Goal: Task Accomplishment & Management: Manage account settings

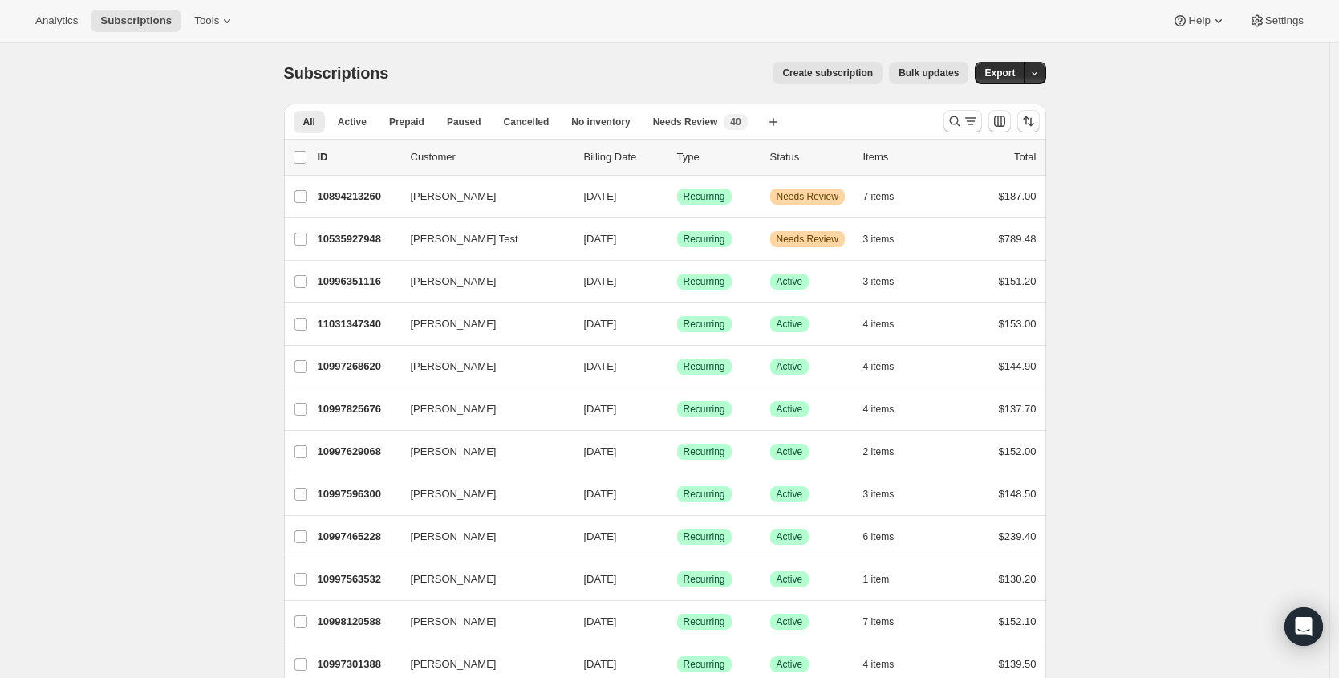
click at [937, 116] on div "All Active Prepaid Paused Cancelled No inventory Needs Review More views All Ac…" at bounding box center [665, 120] width 762 height 35
click at [951, 118] on button "Search and filter results" at bounding box center [962, 121] width 39 height 22
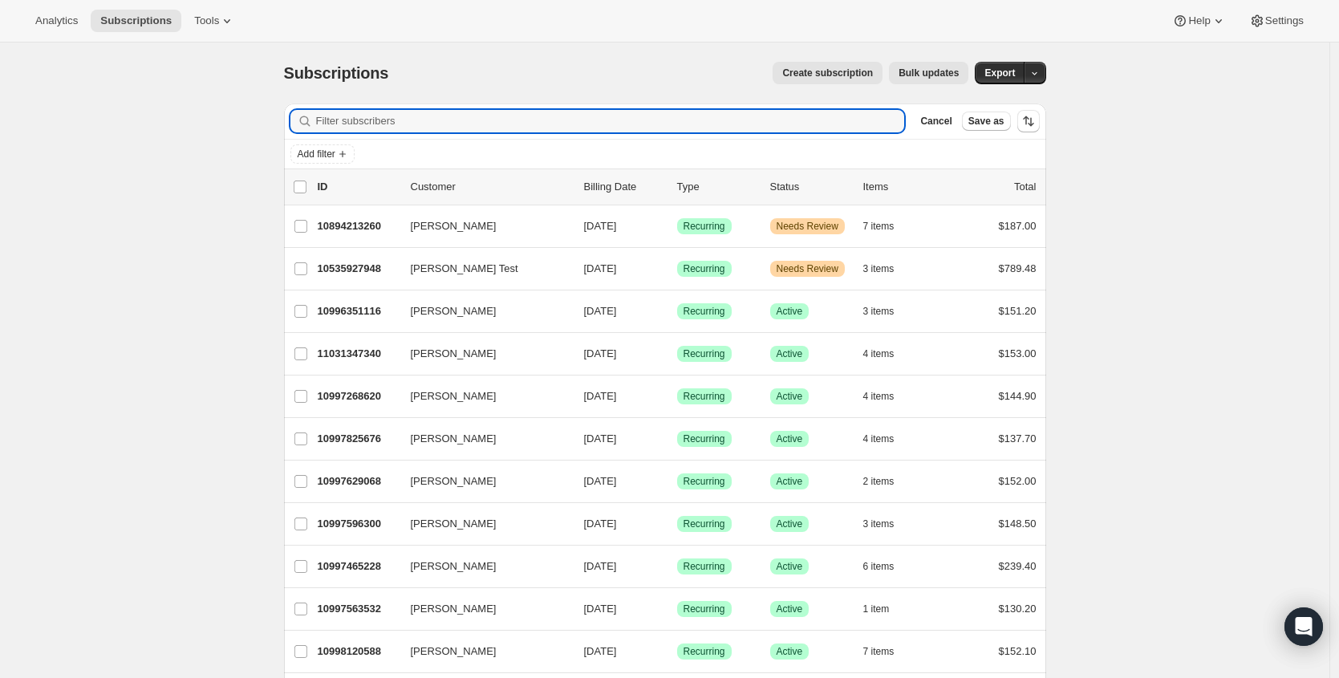
paste input "tslinehan@gmail.com"
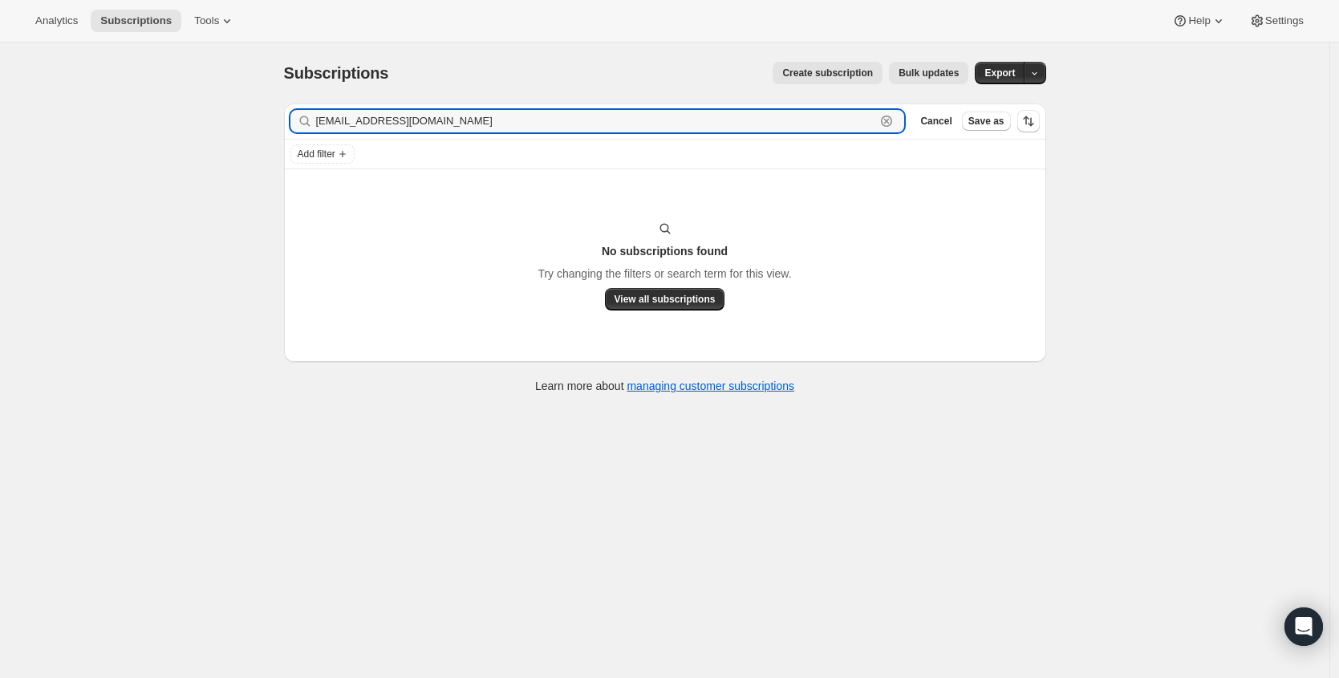
type input "tslinehan@gmail.com"
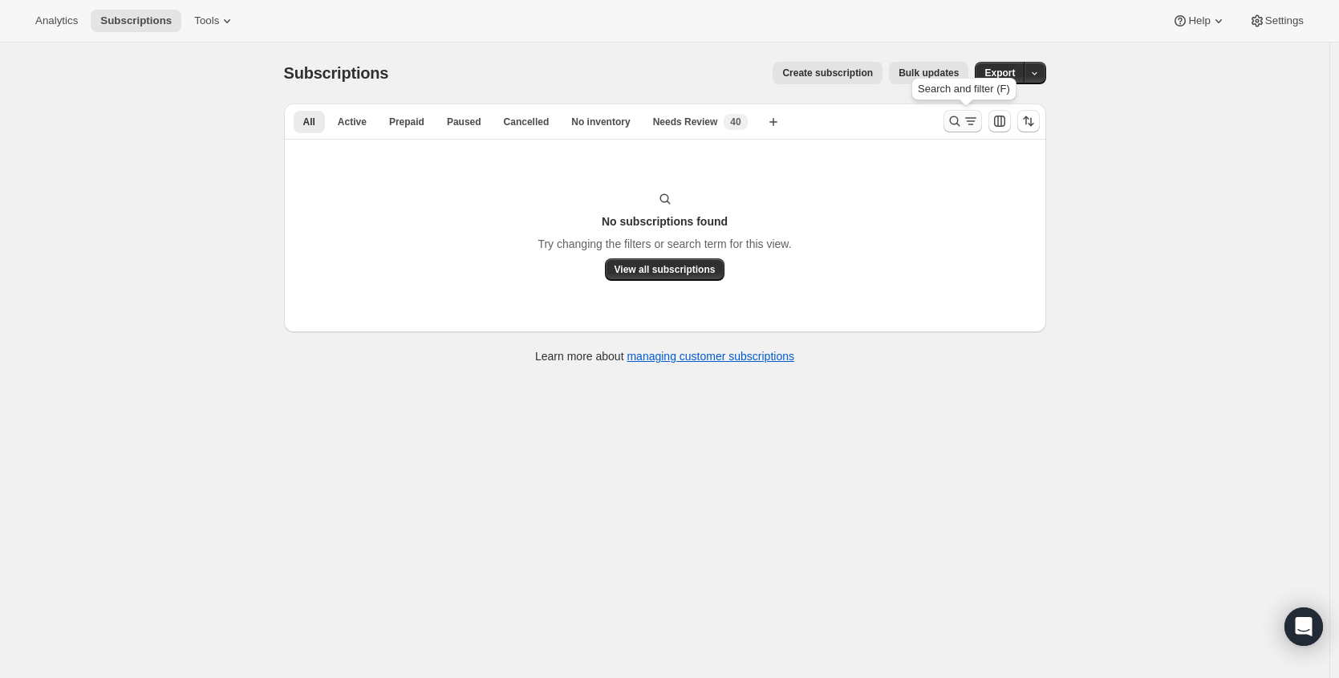
click at [967, 124] on div "Search and filter results" at bounding box center [963, 121] width 32 height 16
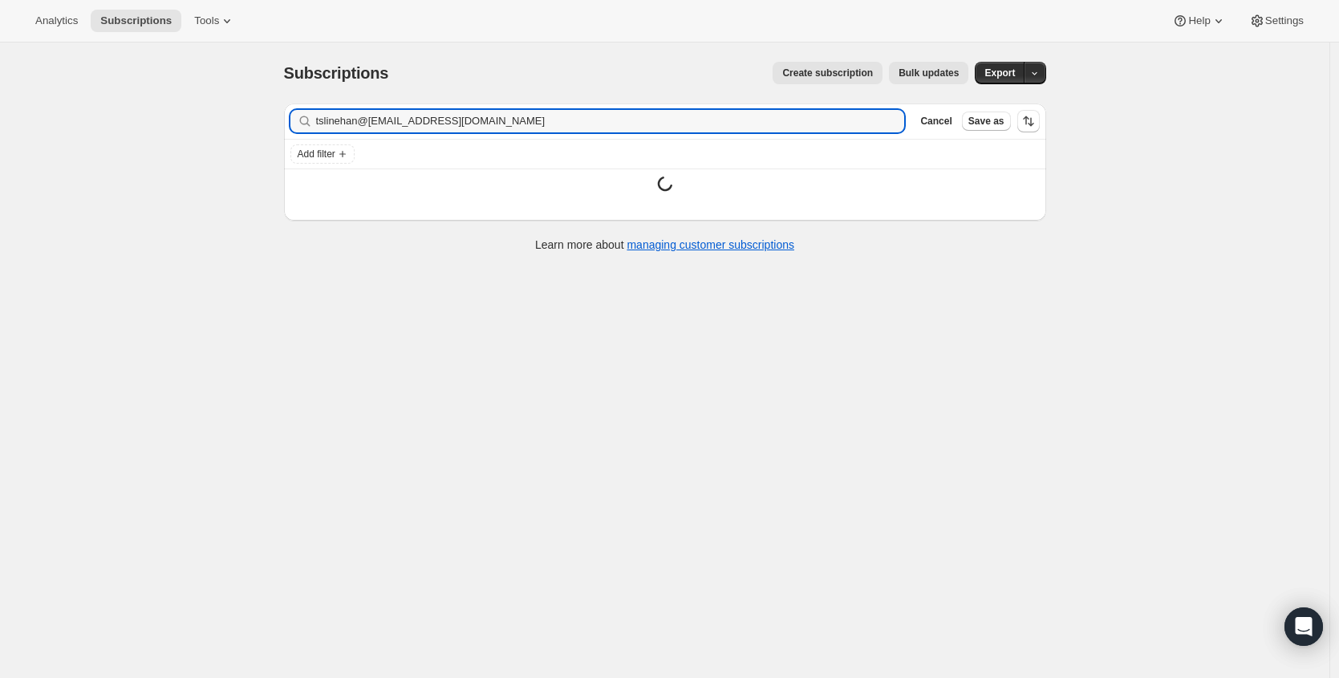
drag, startPoint x: 554, startPoint y: 120, endPoint x: 191, endPoint y: 109, distance: 362.8
click at [191, 109] on div "Subscriptions. This page is ready Subscriptions Create subscription Bulk update…" at bounding box center [664, 382] width 1329 height 678
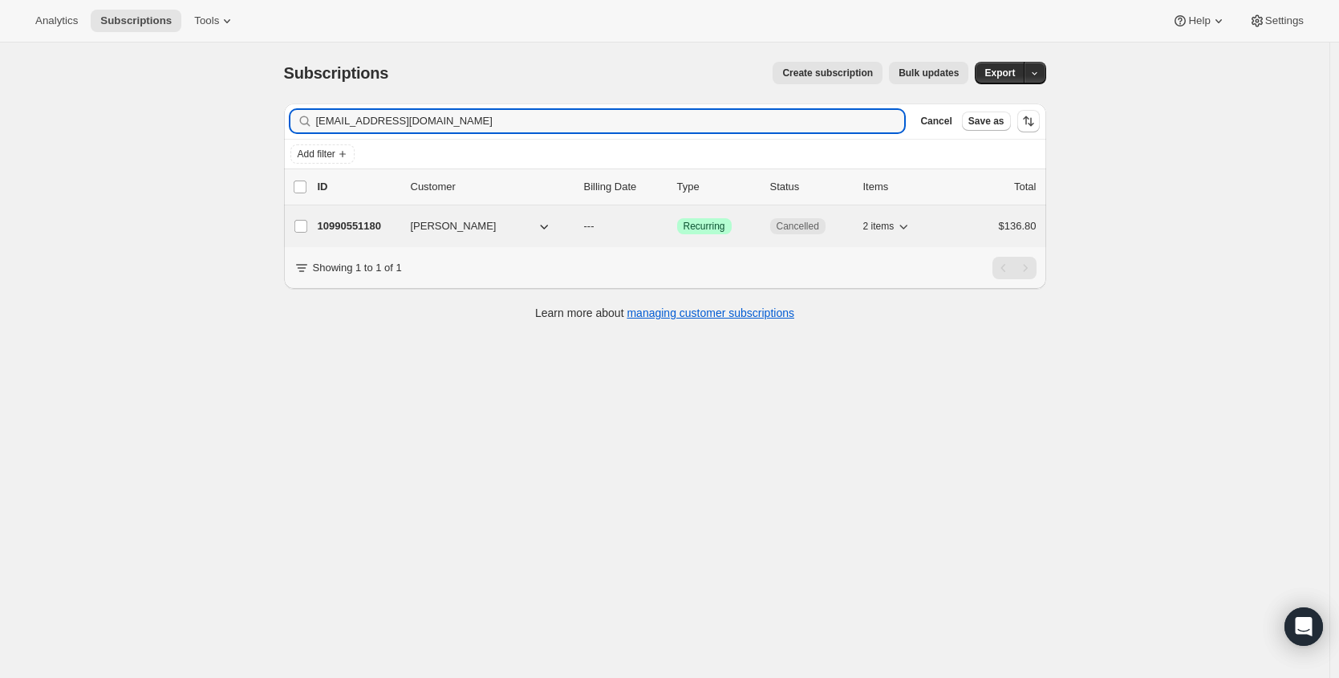
type input "danyeleldridge@att.net"
click at [347, 216] on div "10990551180 Danyel Eldridge-Mott --- Success Recurring Cancelled 2 items $136.80" at bounding box center [677, 226] width 719 height 22
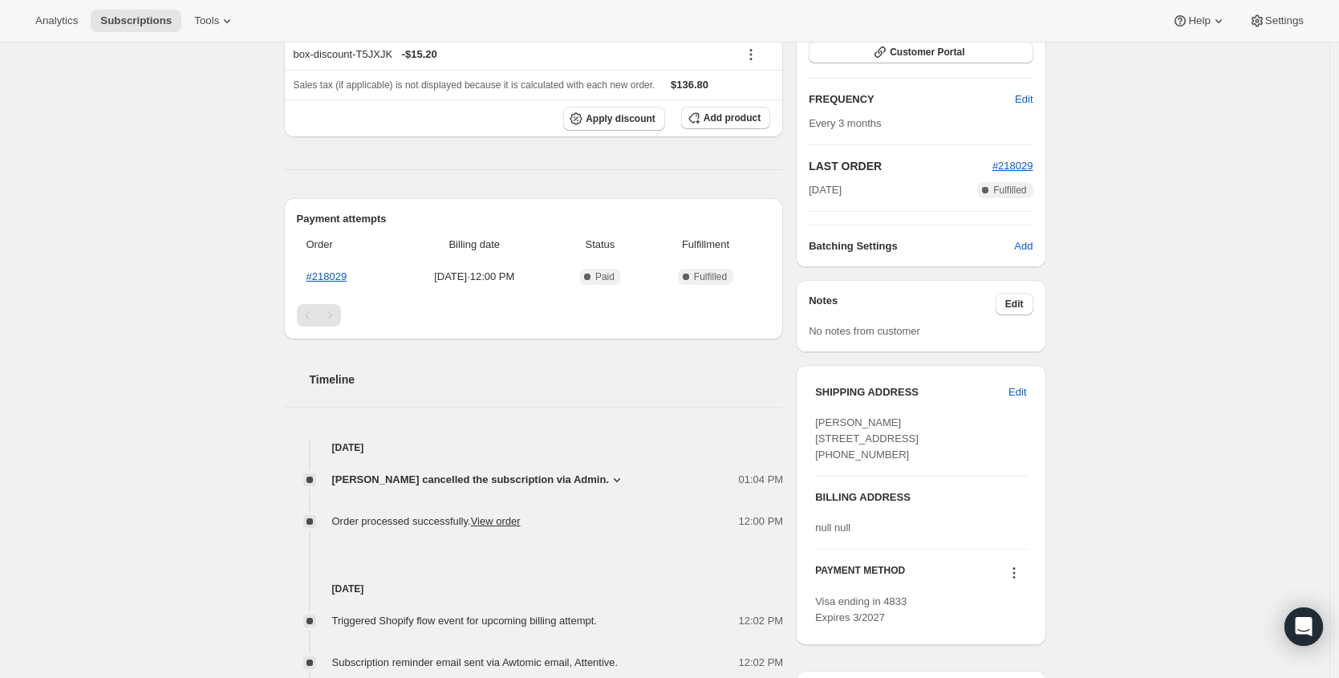
scroll to position [281, 0]
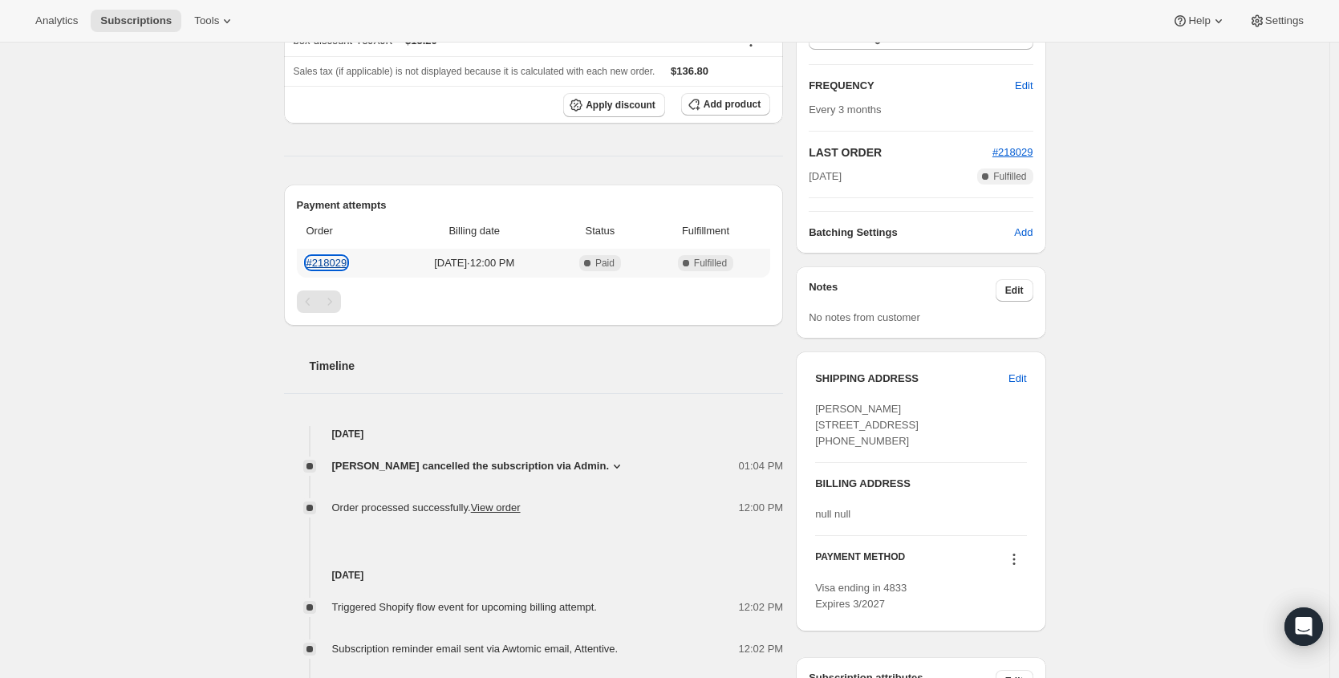
click at [333, 269] on link "#218029" at bounding box center [326, 263] width 41 height 12
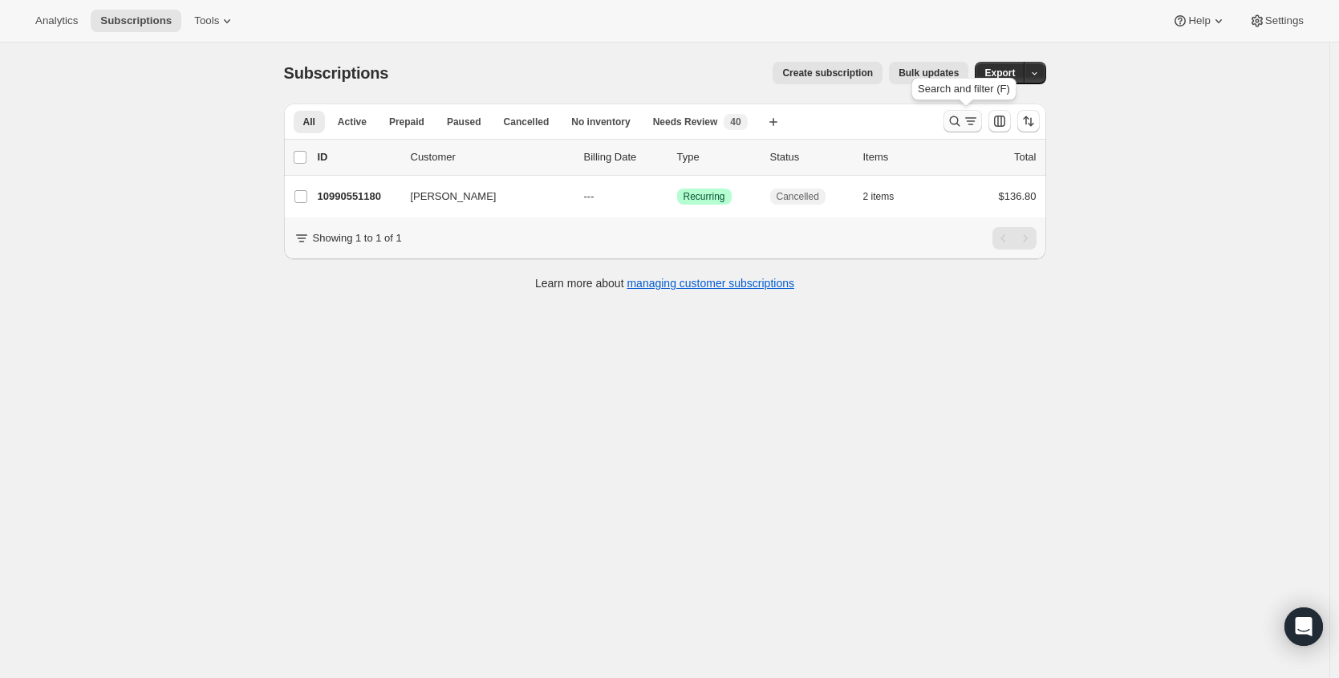
click at [960, 115] on icon "Search and filter results" at bounding box center [955, 121] width 16 height 16
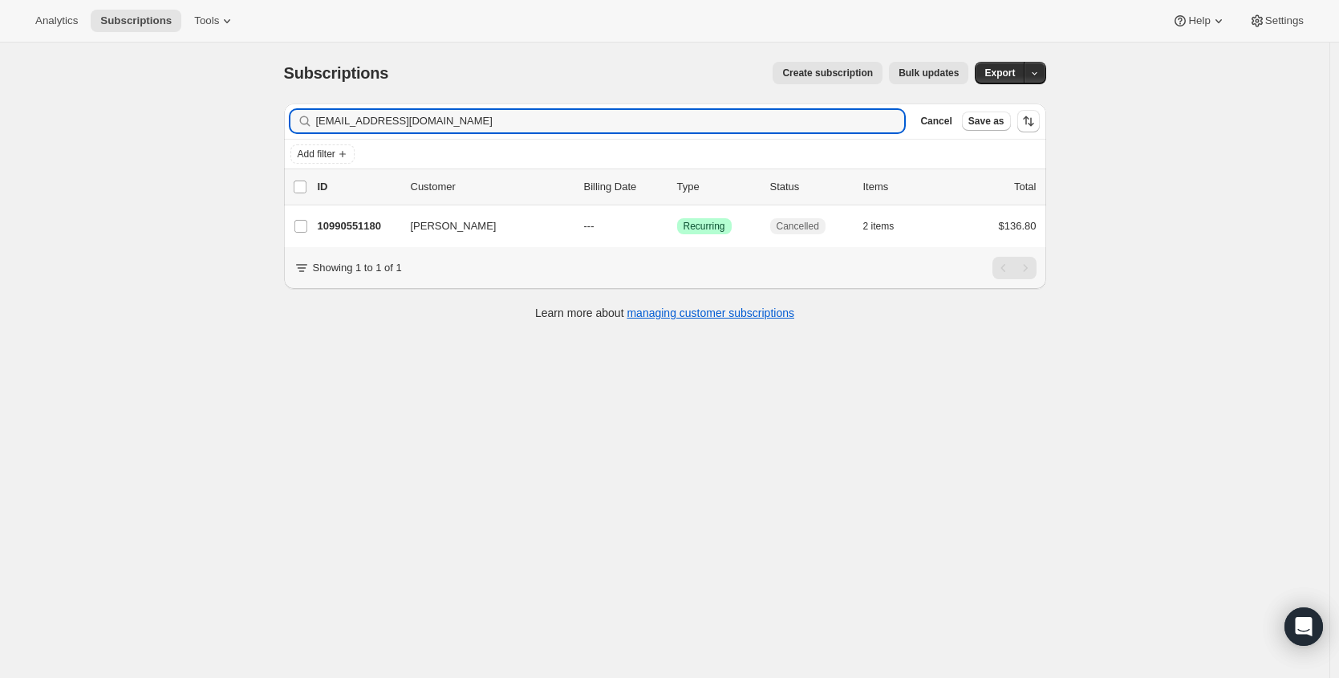
click at [563, 136] on div "Filter subscribers danyeleldridge@att.net Clear Cancel Save as" at bounding box center [665, 120] width 762 height 35
click at [564, 127] on input "danyeleldridge@att.net" at bounding box center [596, 121] width 560 height 22
paste input "mireyapau519@gmail.com"
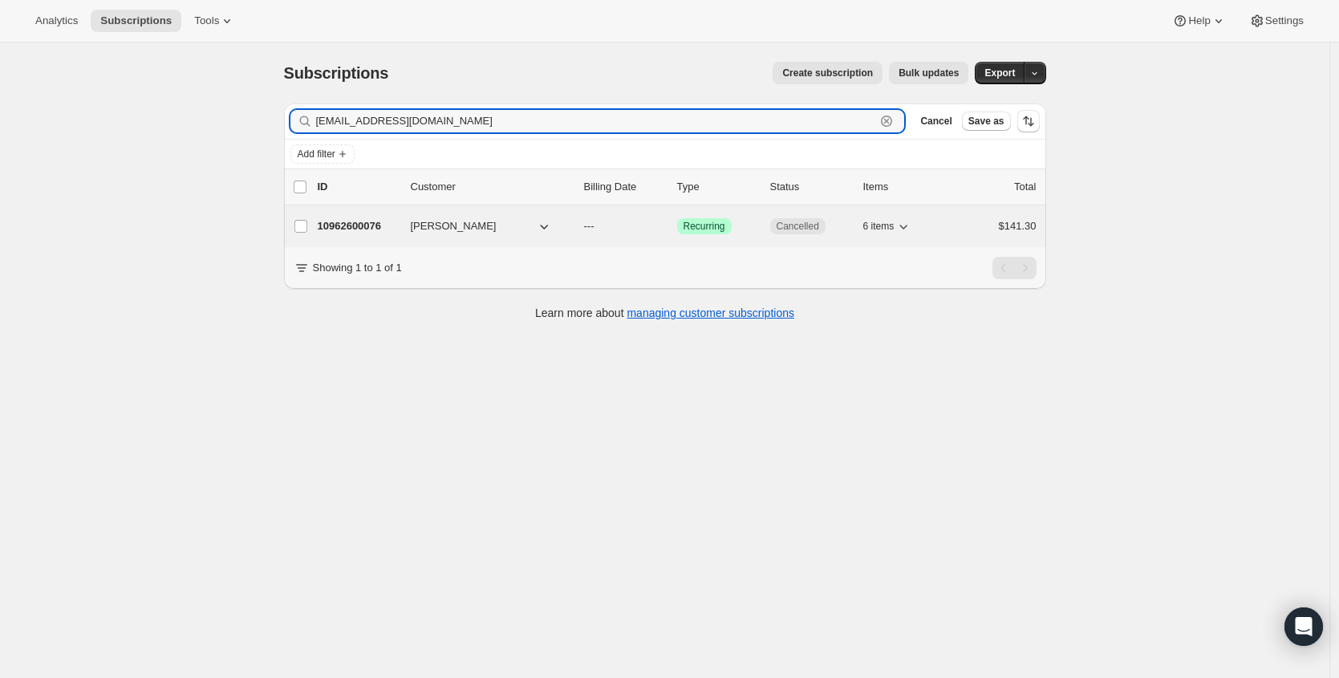
type input "mireyapau519@gmail.com"
click at [363, 228] on p "10962600076" at bounding box center [358, 226] width 80 height 16
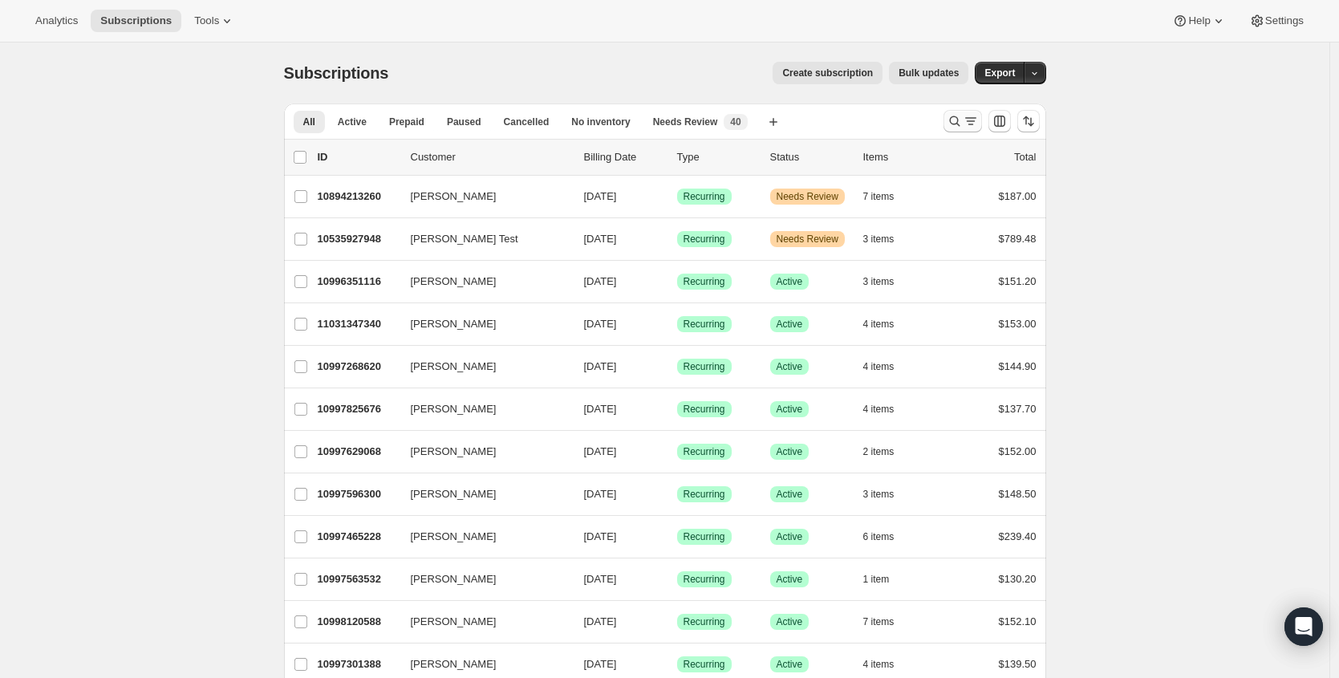
click at [958, 119] on icon "Search and filter results" at bounding box center [955, 121] width 16 height 16
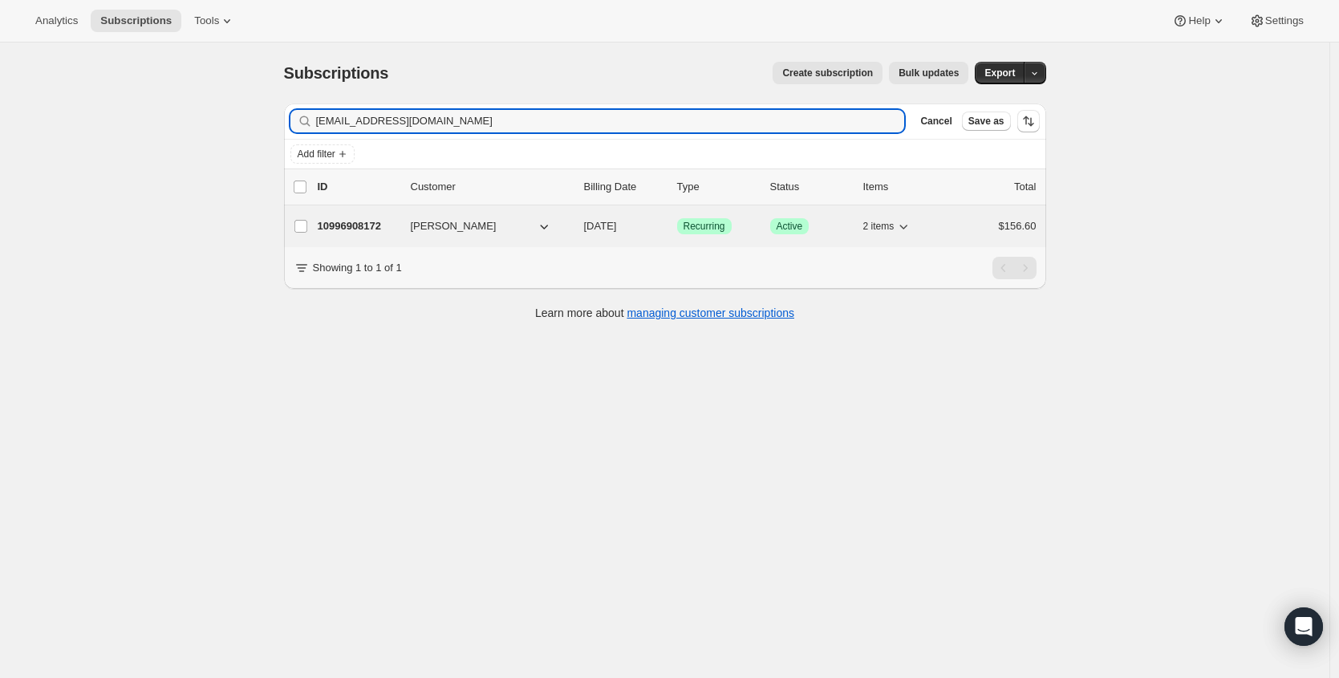
type input "erikabella13@hotmail.com"
drag, startPoint x: 350, startPoint y: 226, endPoint x: 383, endPoint y: 220, distance: 34.3
click at [351, 226] on p "10996908172" at bounding box center [358, 226] width 80 height 16
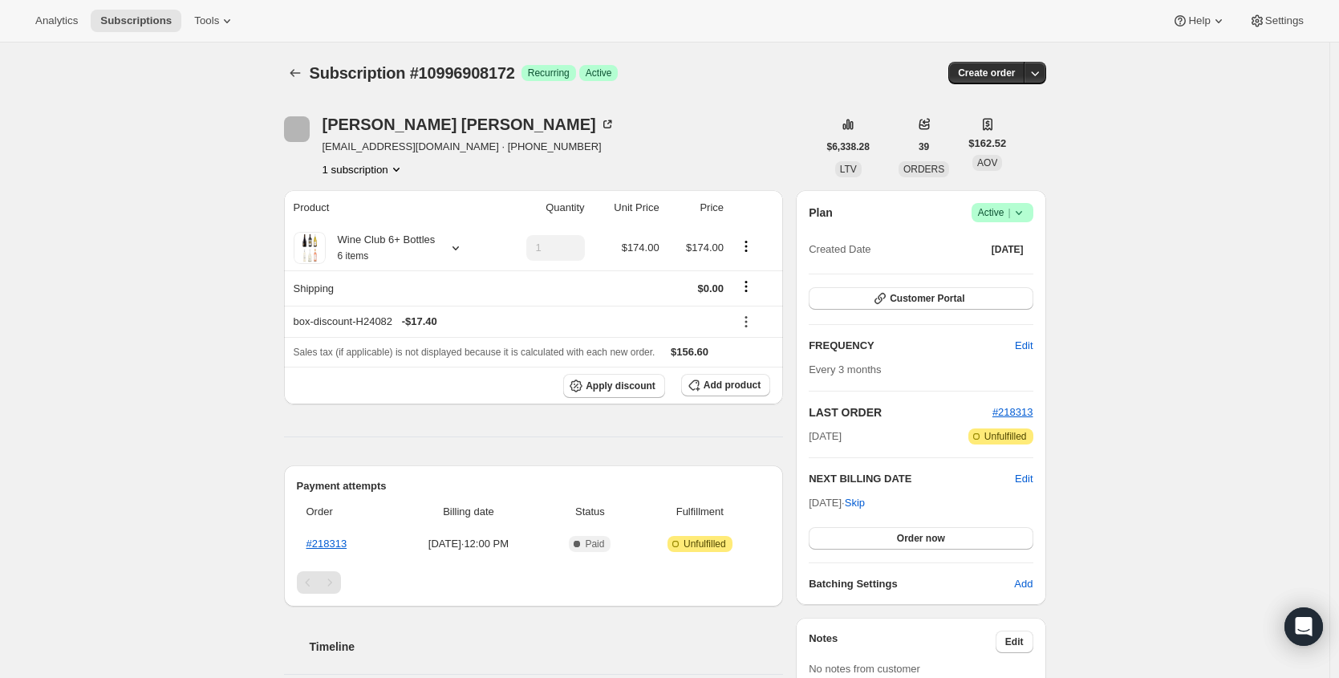
scroll to position [3, 0]
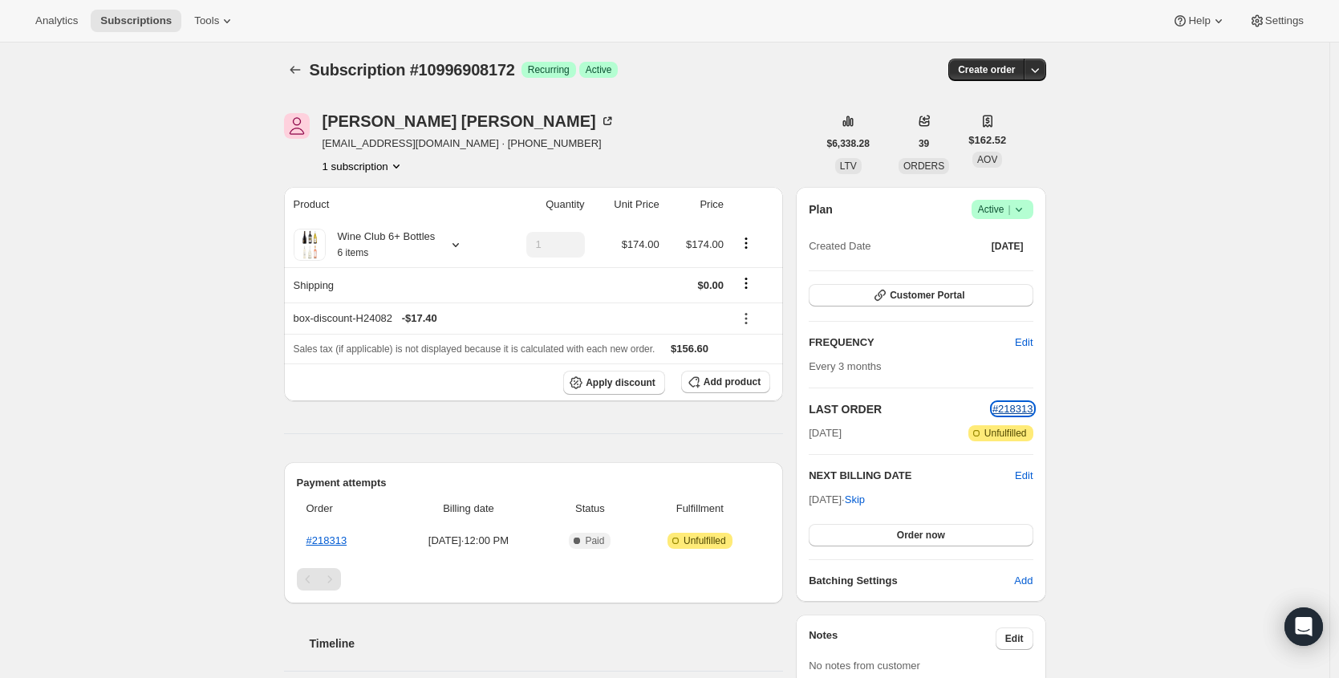
click at [1019, 408] on span "#218313" at bounding box center [1012, 409] width 41 height 12
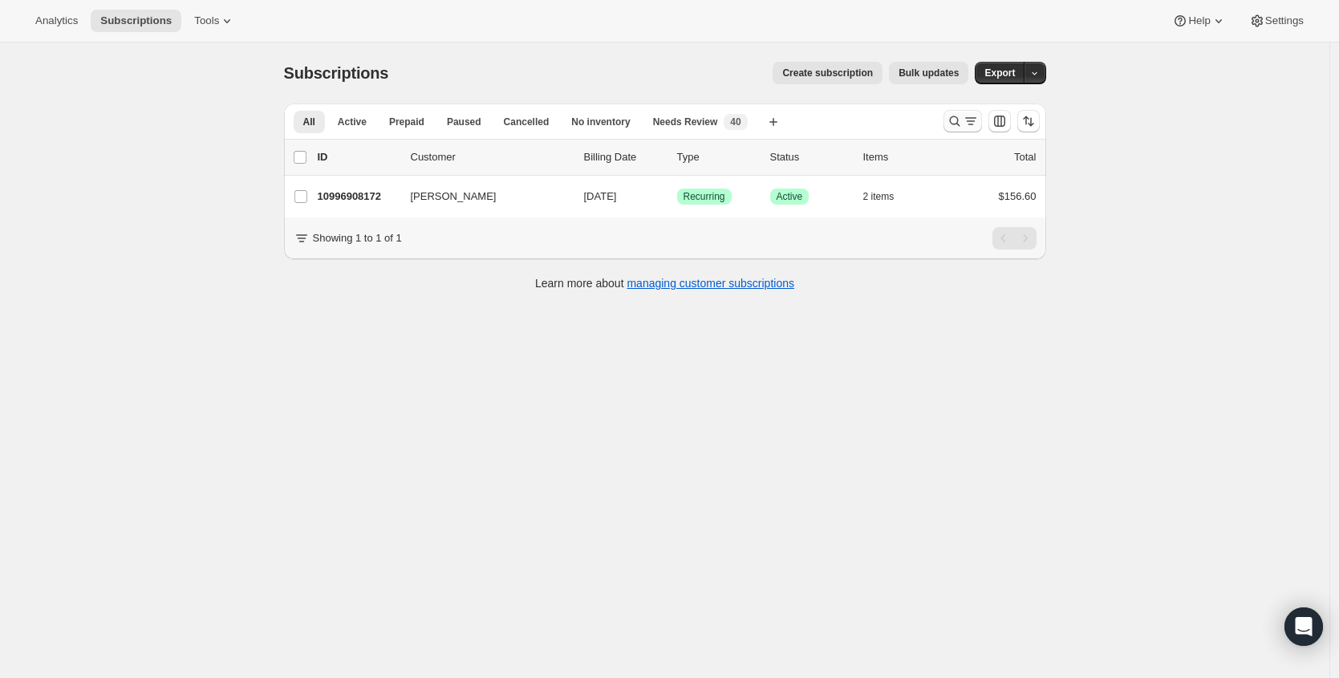
click at [971, 121] on icon "Search and filter results" at bounding box center [970, 121] width 9 height 2
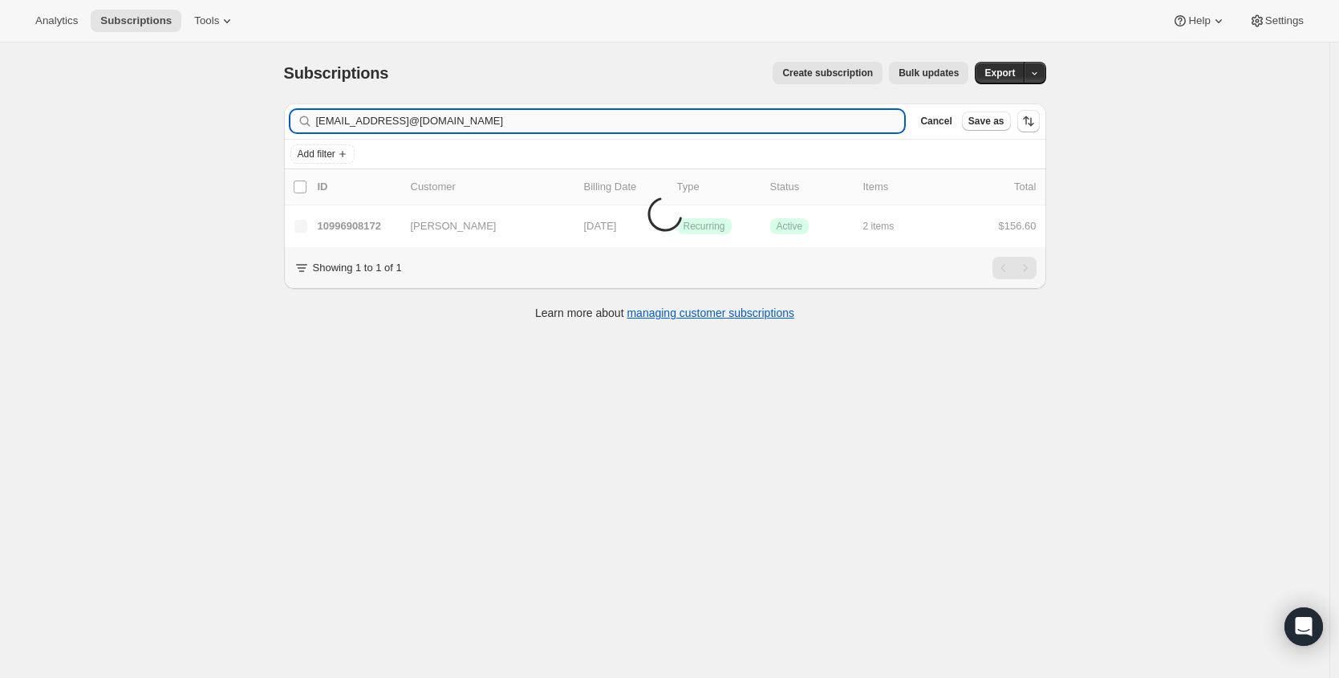
click at [532, 124] on input "erikabella13@hotmail.comSupport@TheBranchingOut.org" at bounding box center [610, 121] width 589 height 22
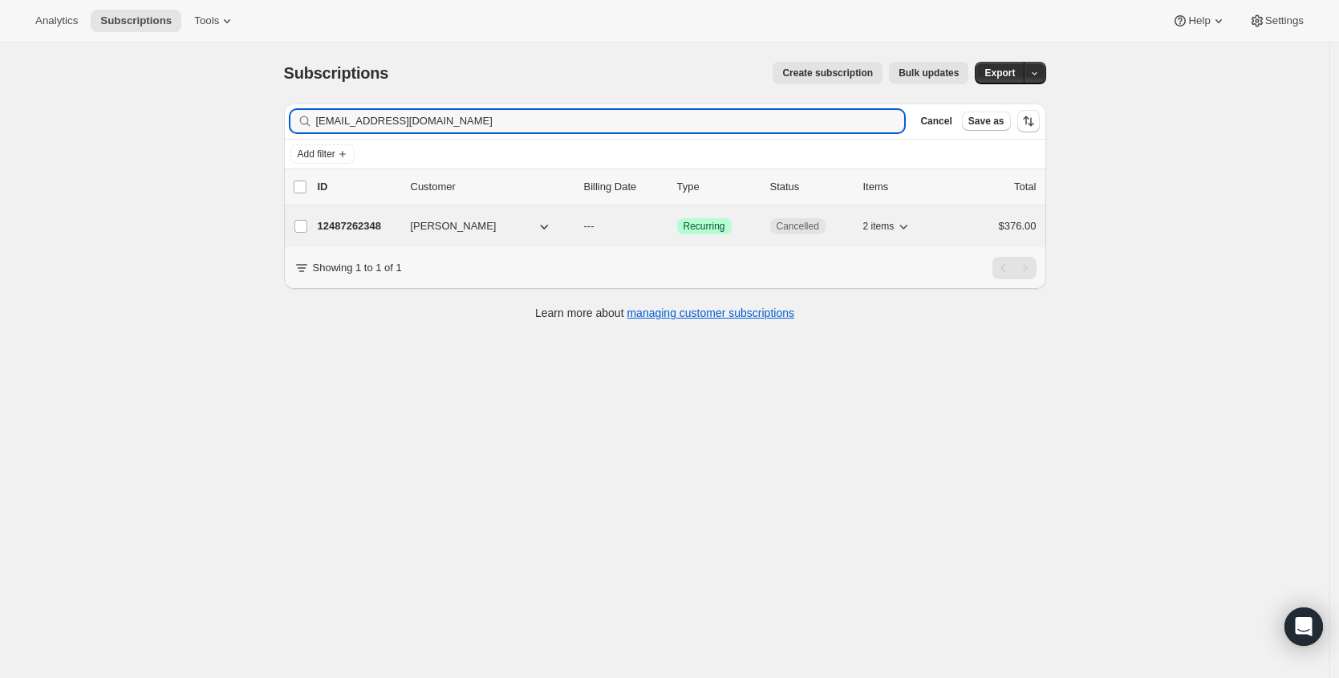
type input "[EMAIL_ADDRESS][DOMAIN_NAME]"
click at [356, 225] on p "12487262348" at bounding box center [358, 226] width 80 height 16
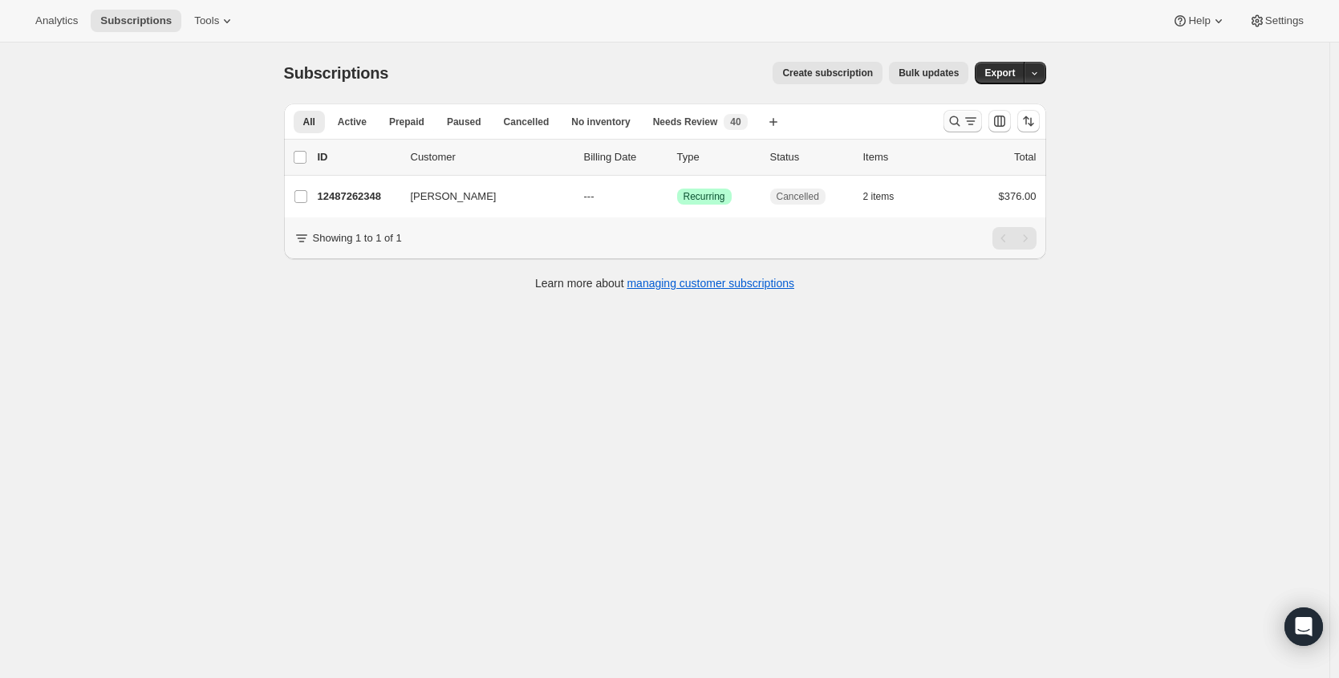
click at [969, 116] on icon "Search and filter results" at bounding box center [971, 121] width 16 height 16
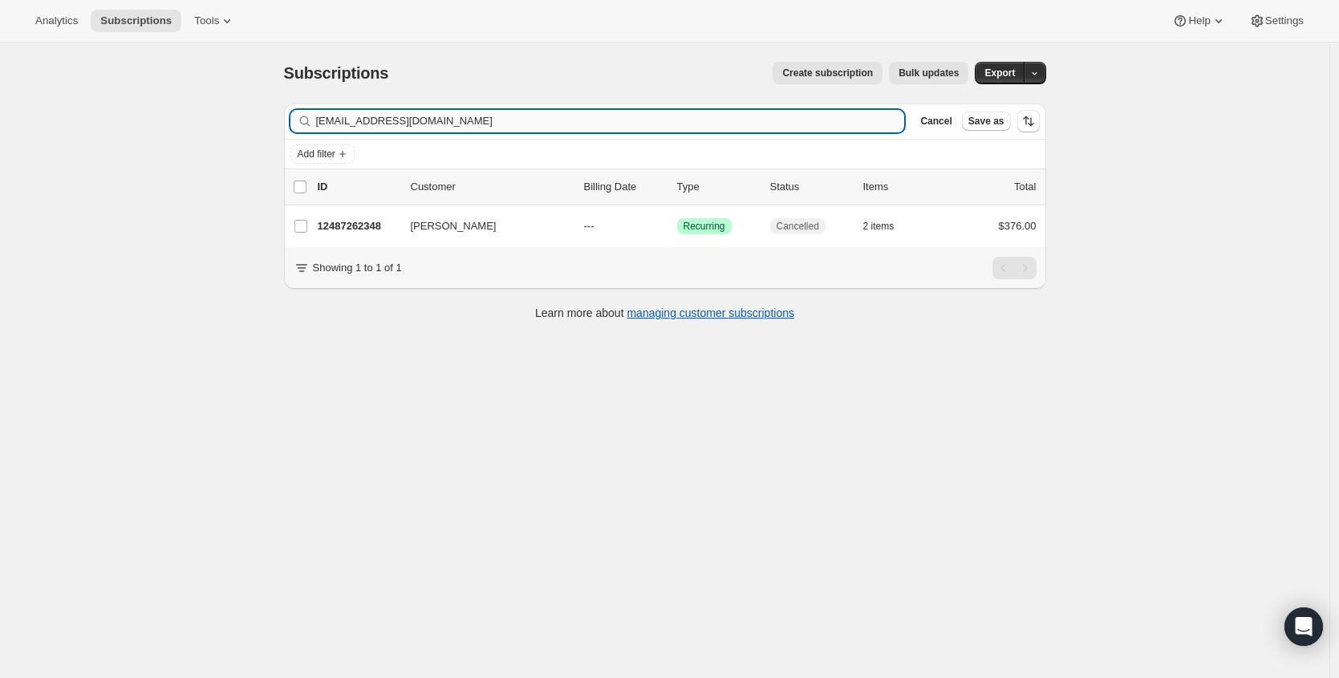
click at [483, 125] on input "[EMAIL_ADDRESS][DOMAIN_NAME]" at bounding box center [610, 121] width 589 height 22
drag, startPoint x: 483, startPoint y: 125, endPoint x: 458, endPoint y: 152, distance: 36.3
click at [483, 125] on input "[EMAIL_ADDRESS][DOMAIN_NAME]" at bounding box center [610, 121] width 589 height 22
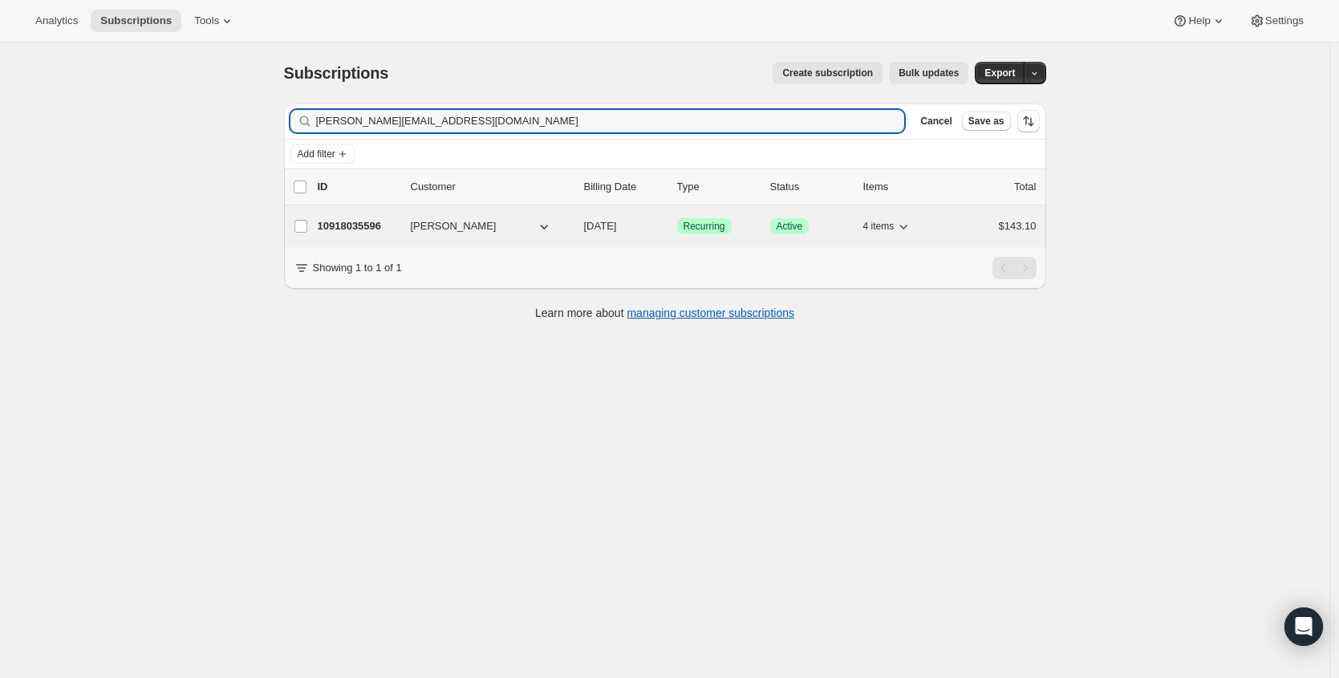
type input "[PERSON_NAME][EMAIL_ADDRESS][DOMAIN_NAME]"
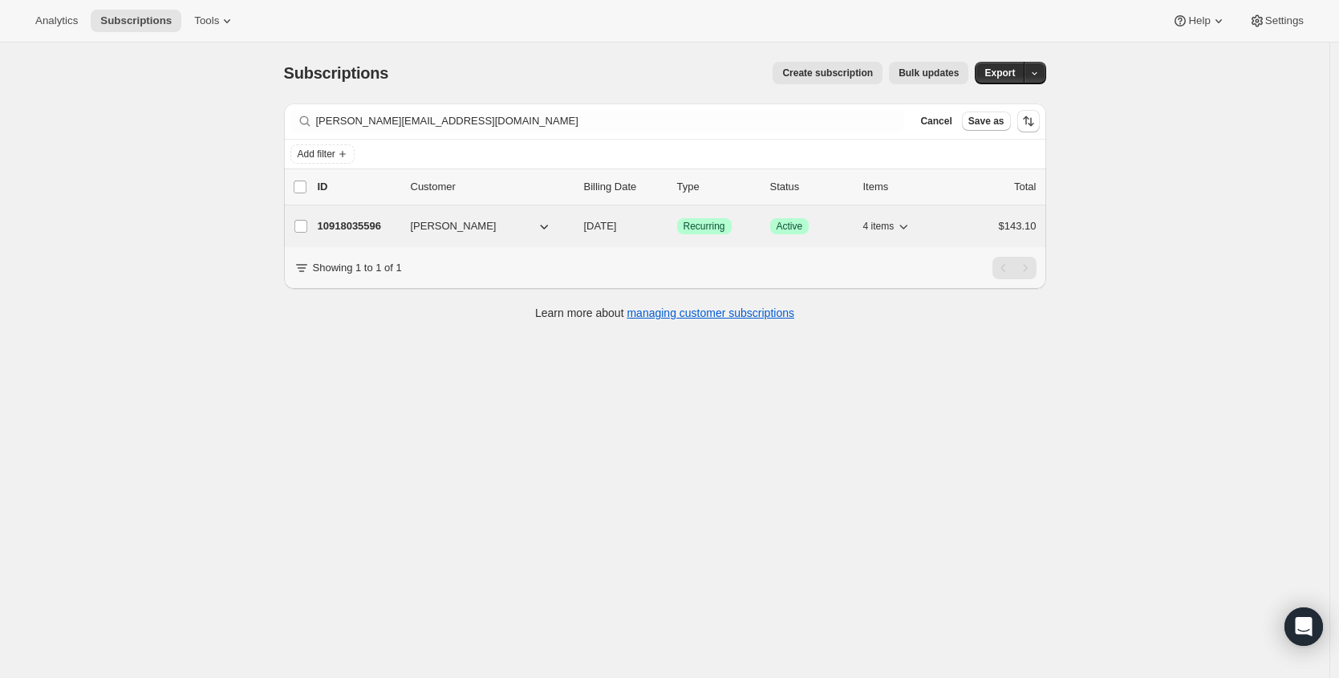
click at [330, 237] on div "10918035596 [PERSON_NAME] [DATE] Success Recurring Success Active 4 items $143.…" at bounding box center [677, 226] width 719 height 22
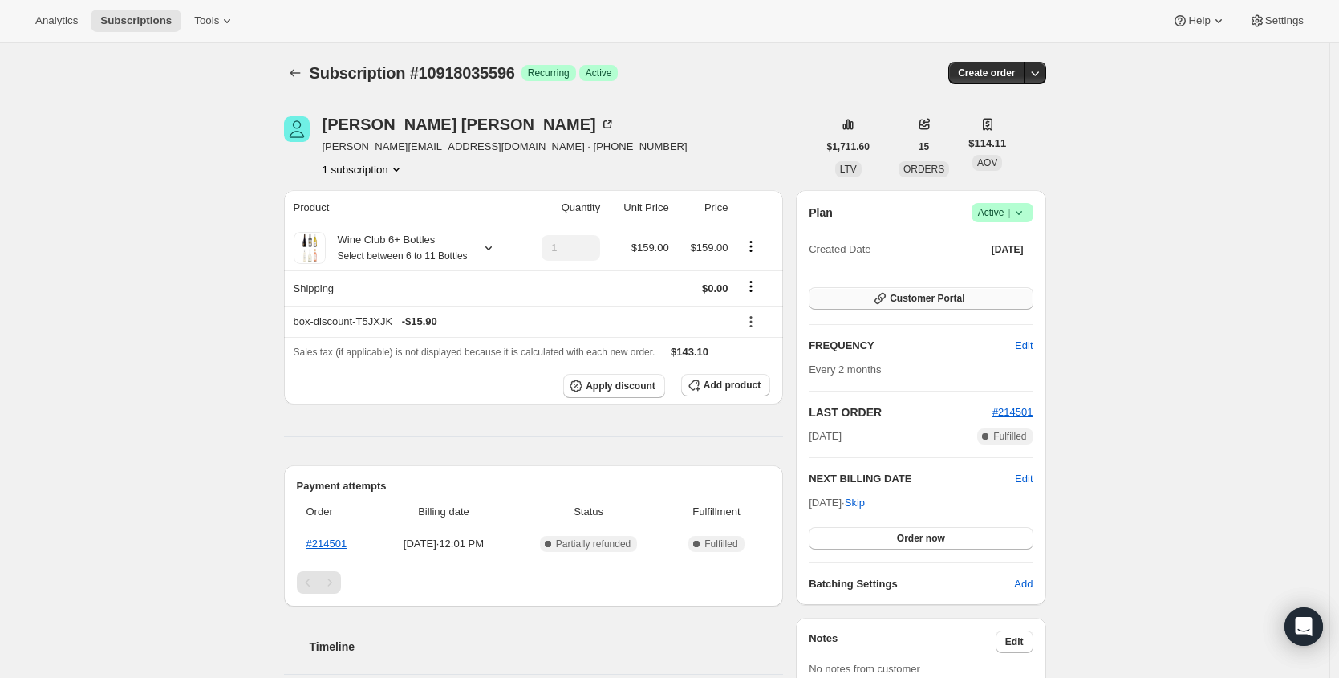
click at [1009, 294] on button "Customer Portal" at bounding box center [921, 298] width 224 height 22
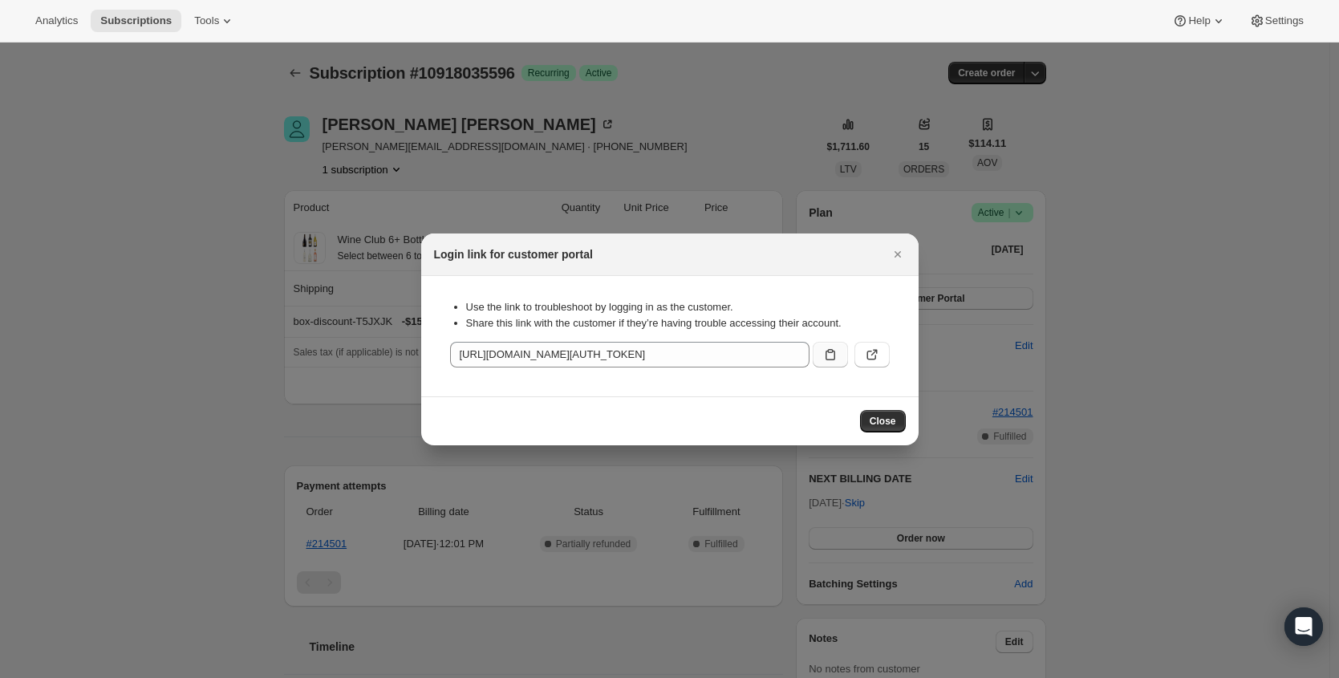
click at [836, 363] on button ":r37:" at bounding box center [830, 355] width 35 height 26
